Goal: Find specific page/section: Locate a particular part of the current website

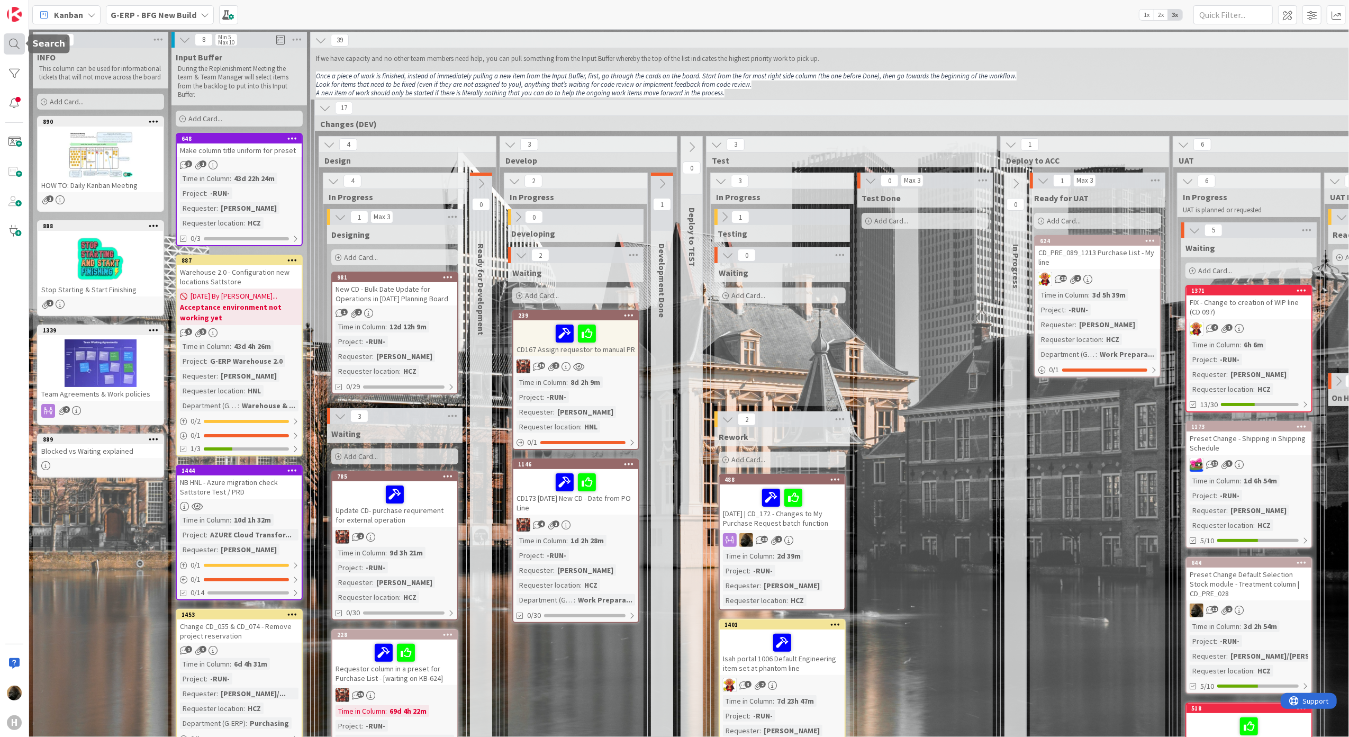
click at [20, 45] on div at bounding box center [14, 43] width 21 height 21
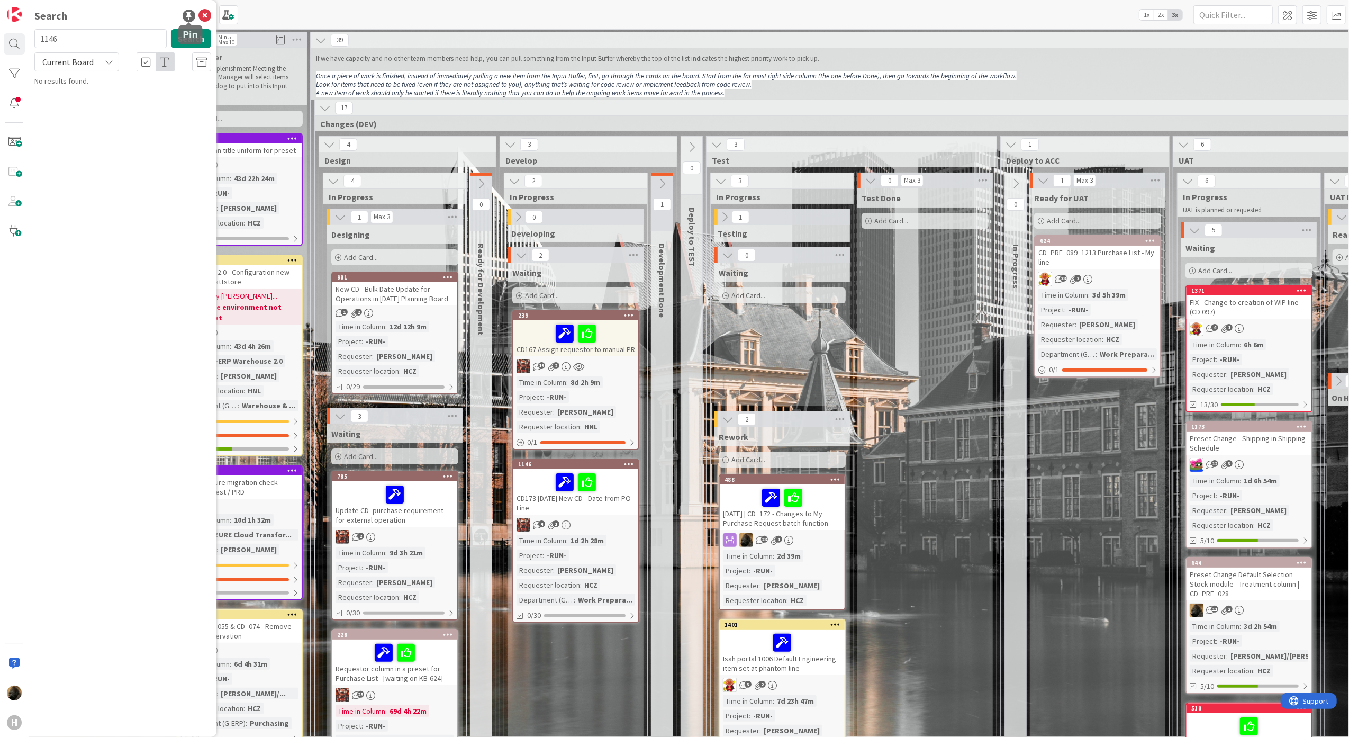
type input "1146"
click at [191, 39] on button "Search" at bounding box center [191, 38] width 40 height 19
click at [87, 60] on span "Current Board" at bounding box center [67, 62] width 51 height 11
click at [155, 240] on div "Search 1146 Search Current Board Current Board All Boards G-ERP - BFG New Build…" at bounding box center [122, 368] width 187 height 737
click at [136, 95] on span "CD173 [DATE] New CD - Date from PO Line" at bounding box center [139, 93] width 129 height 10
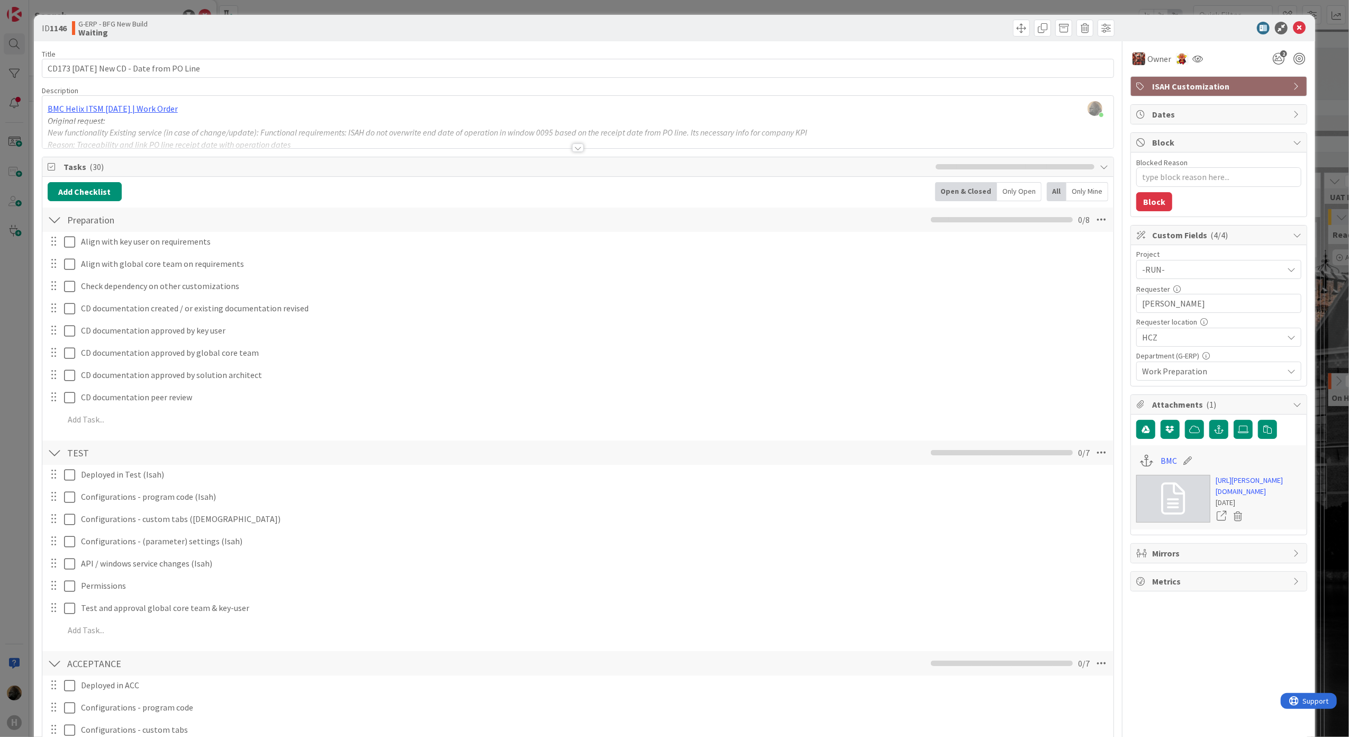
click at [572, 149] on div at bounding box center [578, 147] width 12 height 8
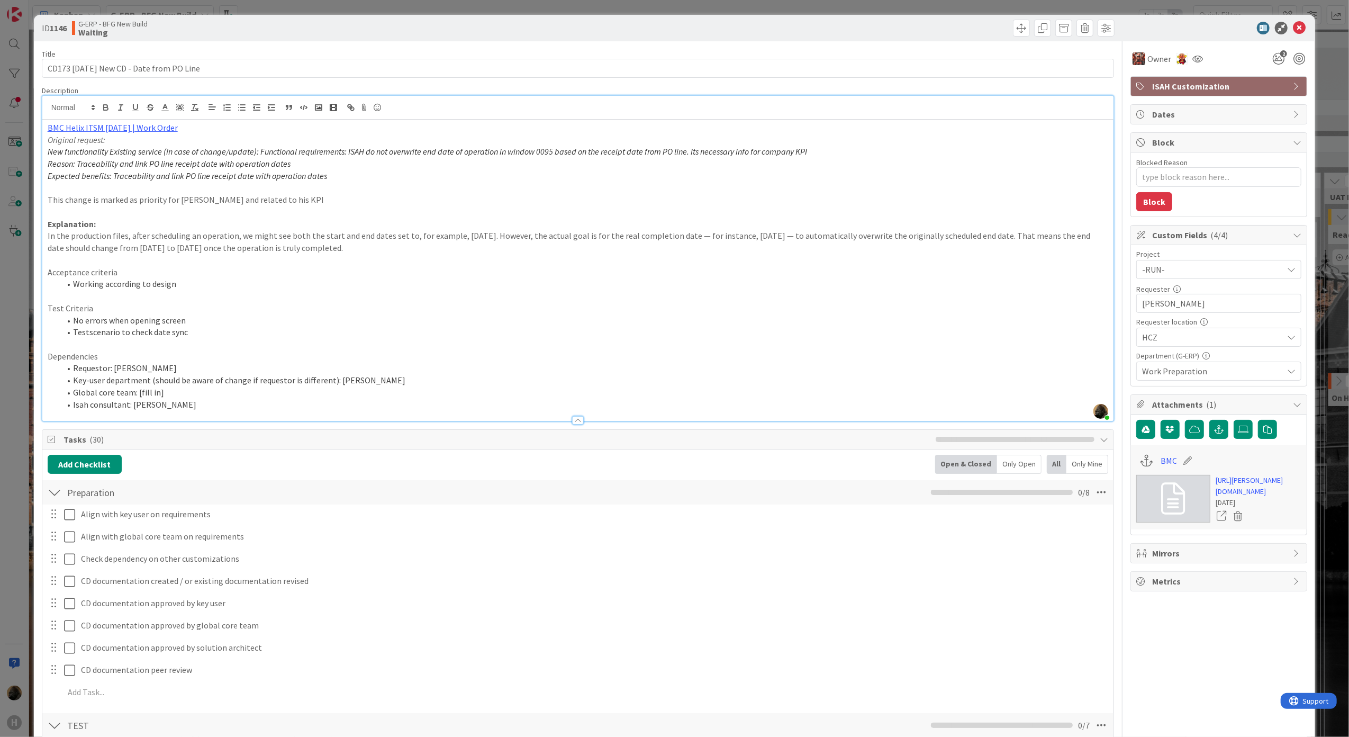
click at [450, 190] on p at bounding box center [578, 188] width 1061 height 12
click at [1293, 31] on icon at bounding box center [1299, 28] width 13 height 13
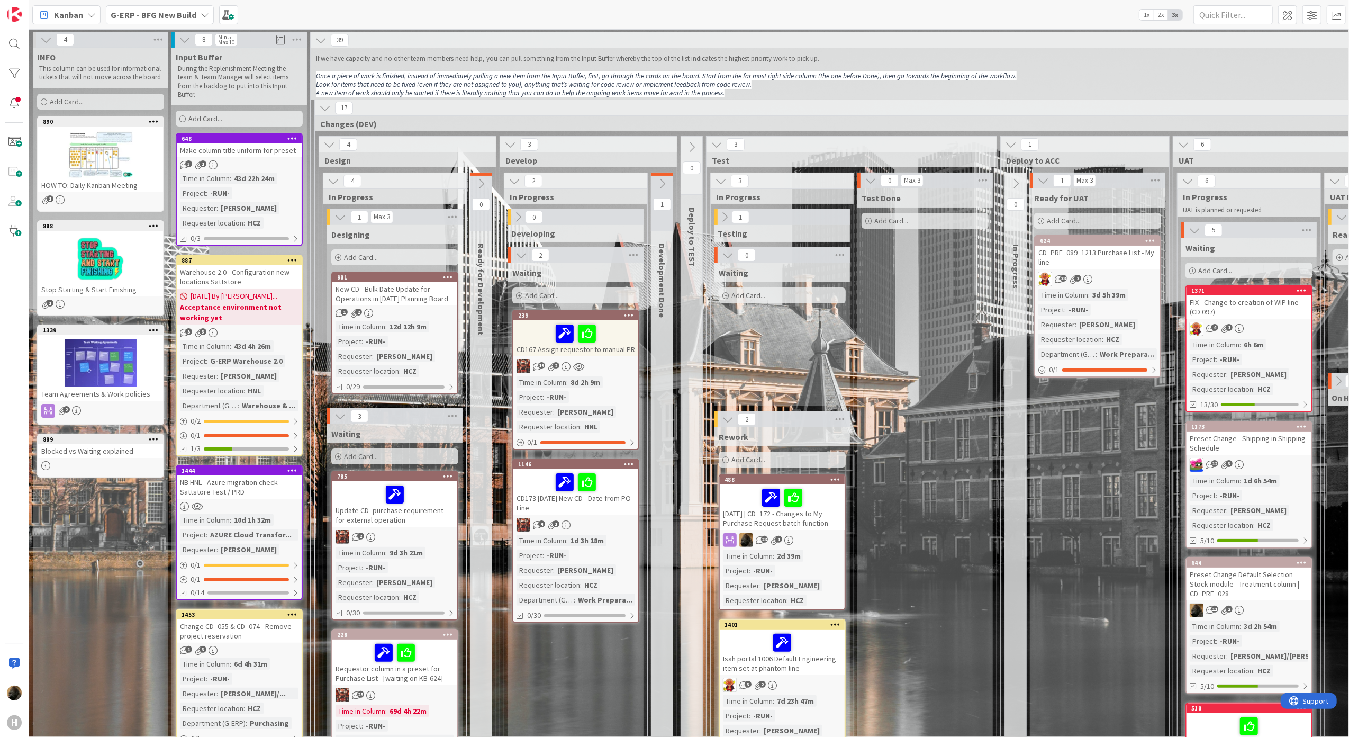
click at [535, 485] on div at bounding box center [576, 482] width 119 height 22
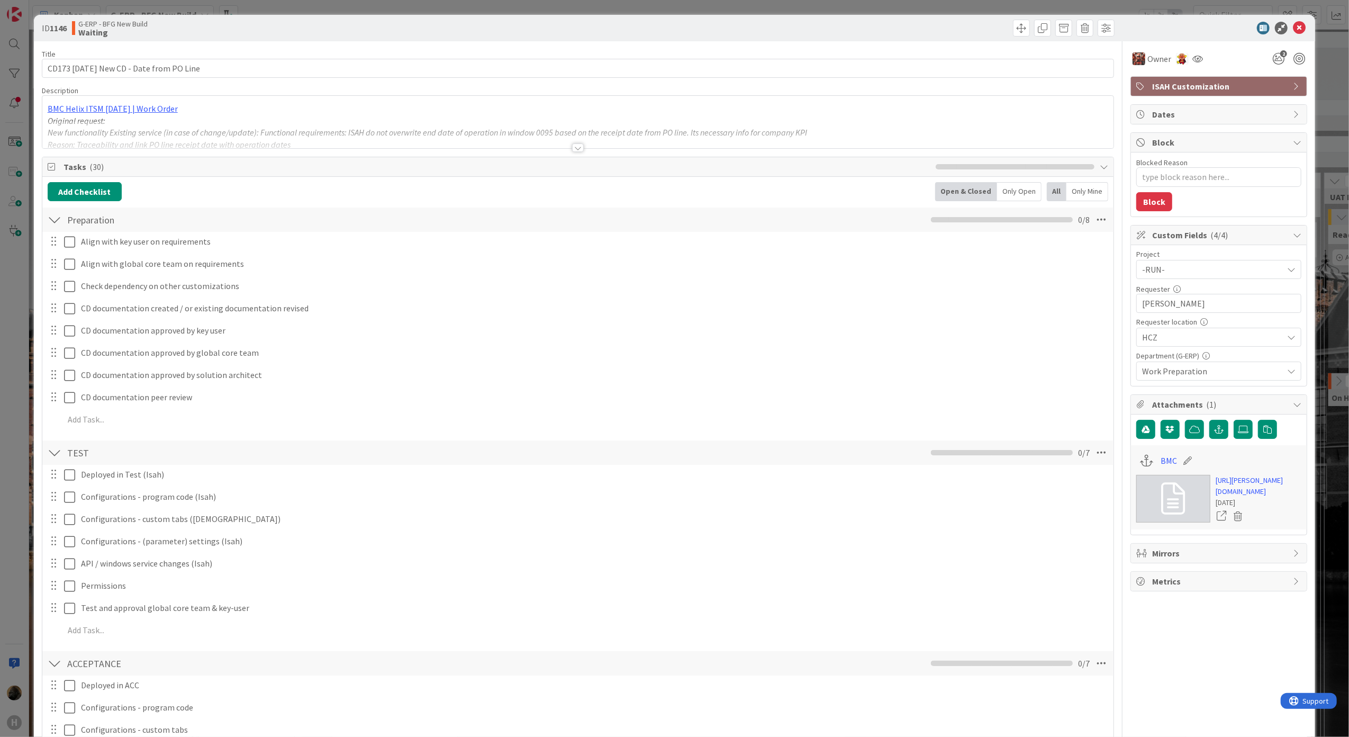
type textarea "x"
click at [574, 152] on div at bounding box center [578, 147] width 12 height 8
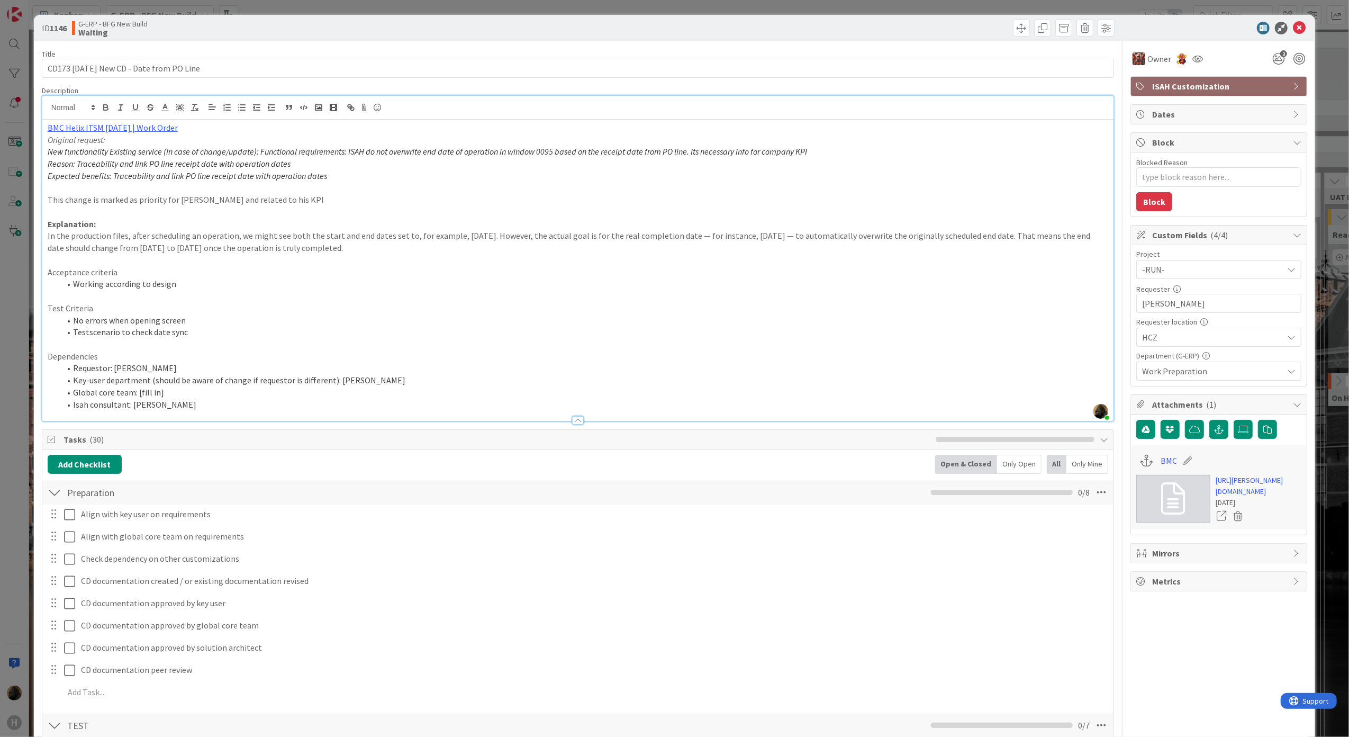
click at [511, 301] on p at bounding box center [578, 296] width 1061 height 12
